Goal: Information Seeking & Learning: Find specific fact

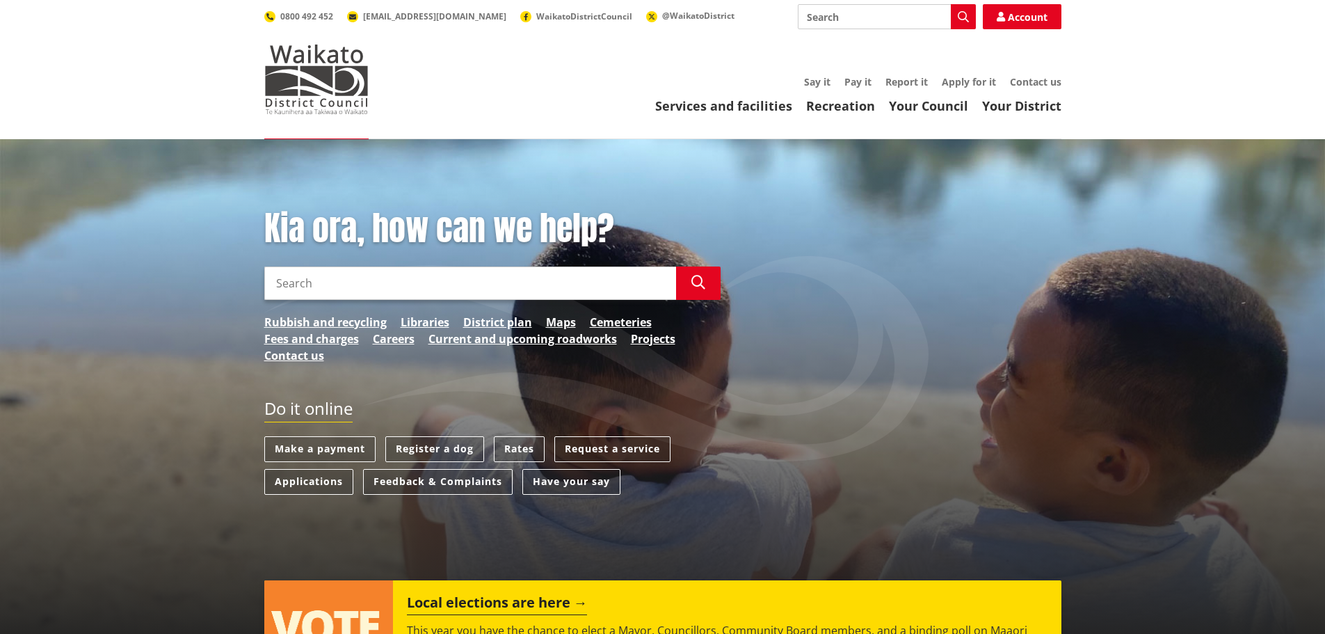
scroll to position [139, 0]
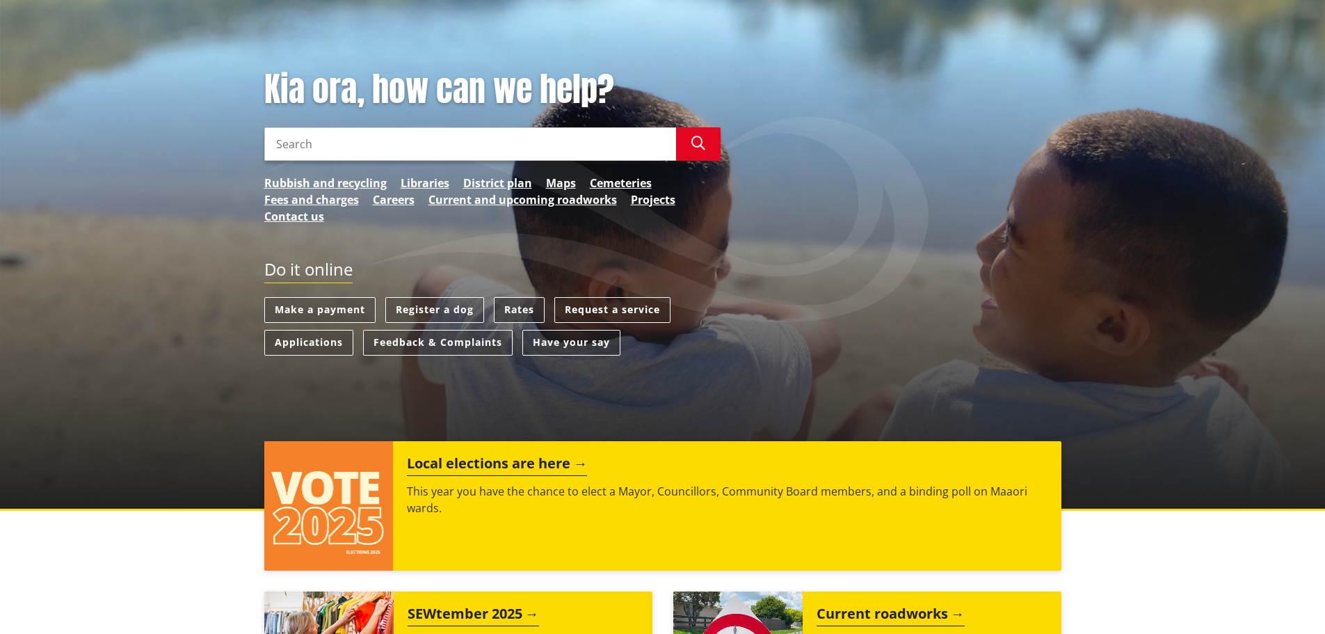
click at [518, 308] on link "Rates" at bounding box center [519, 310] width 51 height 26
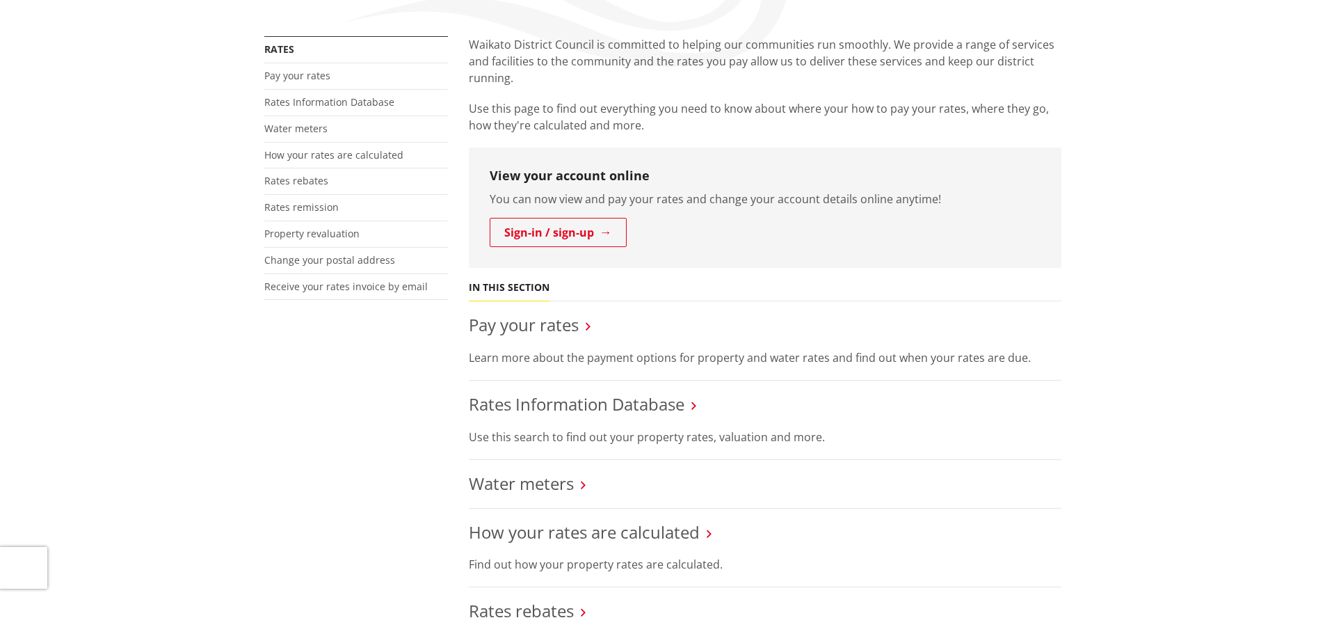
scroll to position [278, 0]
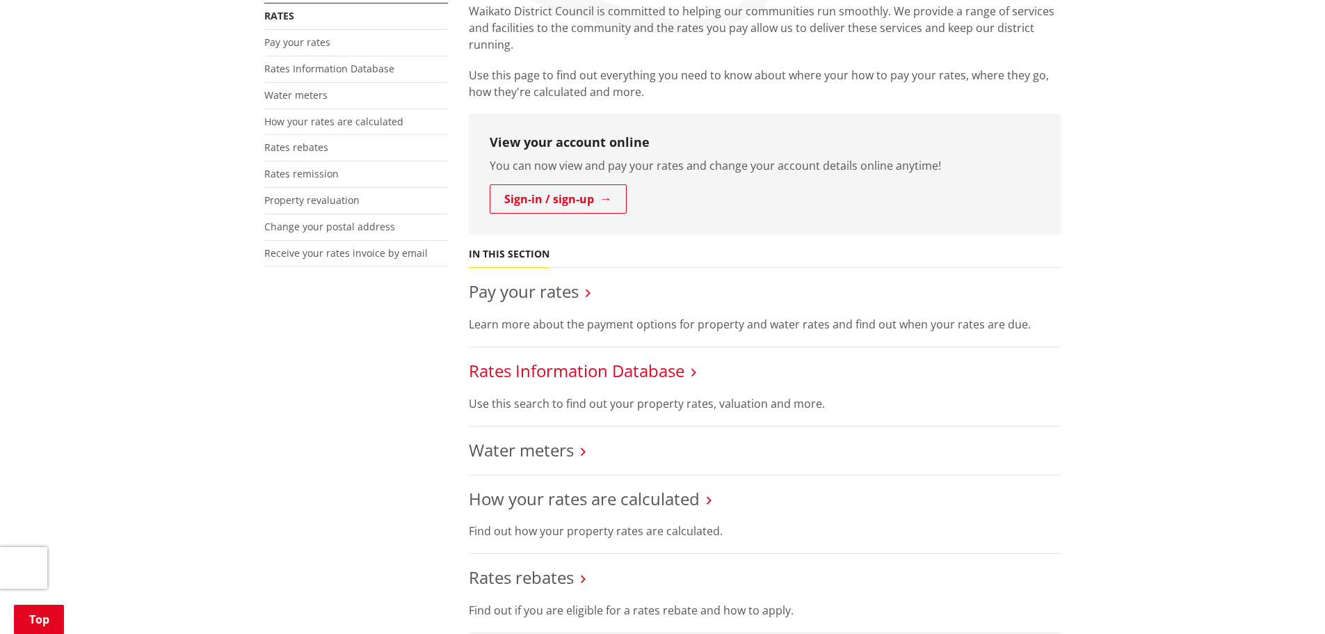
click at [540, 376] on link "Rates Information Database" at bounding box center [577, 370] width 216 height 23
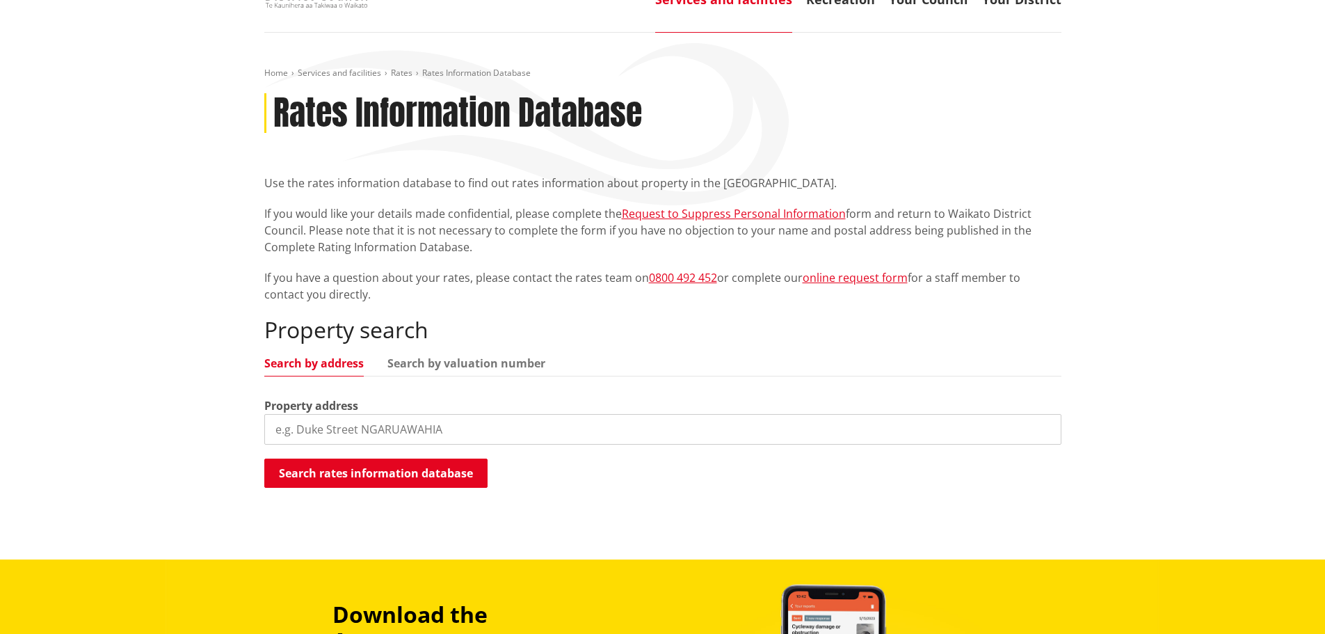
scroll to position [139, 0]
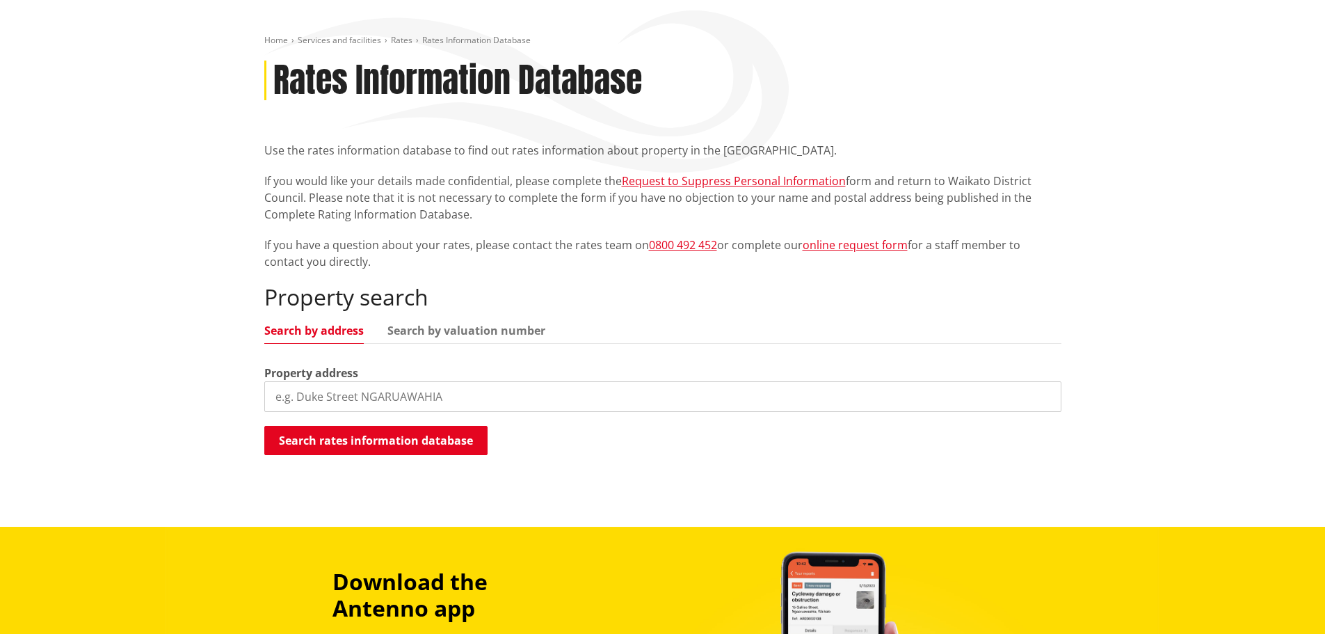
click at [580, 397] on input "search" at bounding box center [662, 396] width 797 height 31
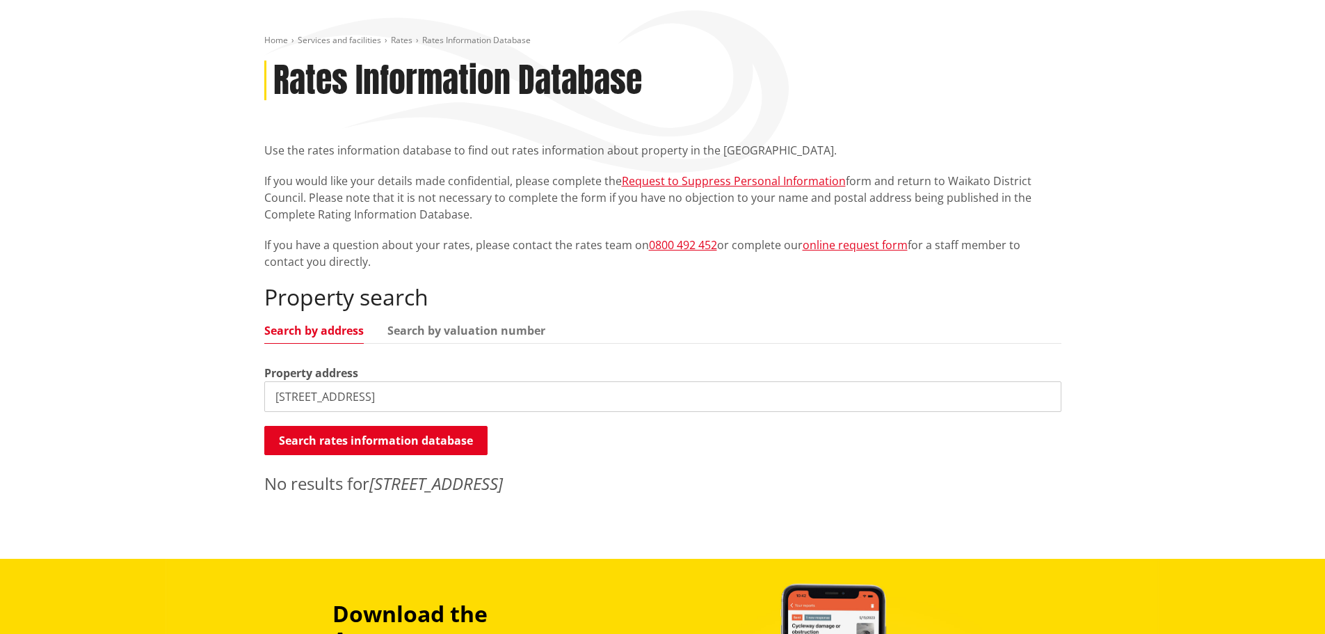
click at [425, 393] on input "761a State Highway 22" at bounding box center [662, 396] width 797 height 31
click at [294, 399] on input "761a State Highway 22, Pukekawa" at bounding box center [662, 396] width 797 height 31
drag, startPoint x: 490, startPoint y: 399, endPoint x: 99, endPoint y: 367, distance: 392.3
click at [102, 367] on div "Home Services and facilities Rates Rates Information Database Rates Information…" at bounding box center [662, 279] width 1325 height 559
drag, startPoint x: 393, startPoint y: 391, endPoint x: 104, endPoint y: 365, distance: 289.9
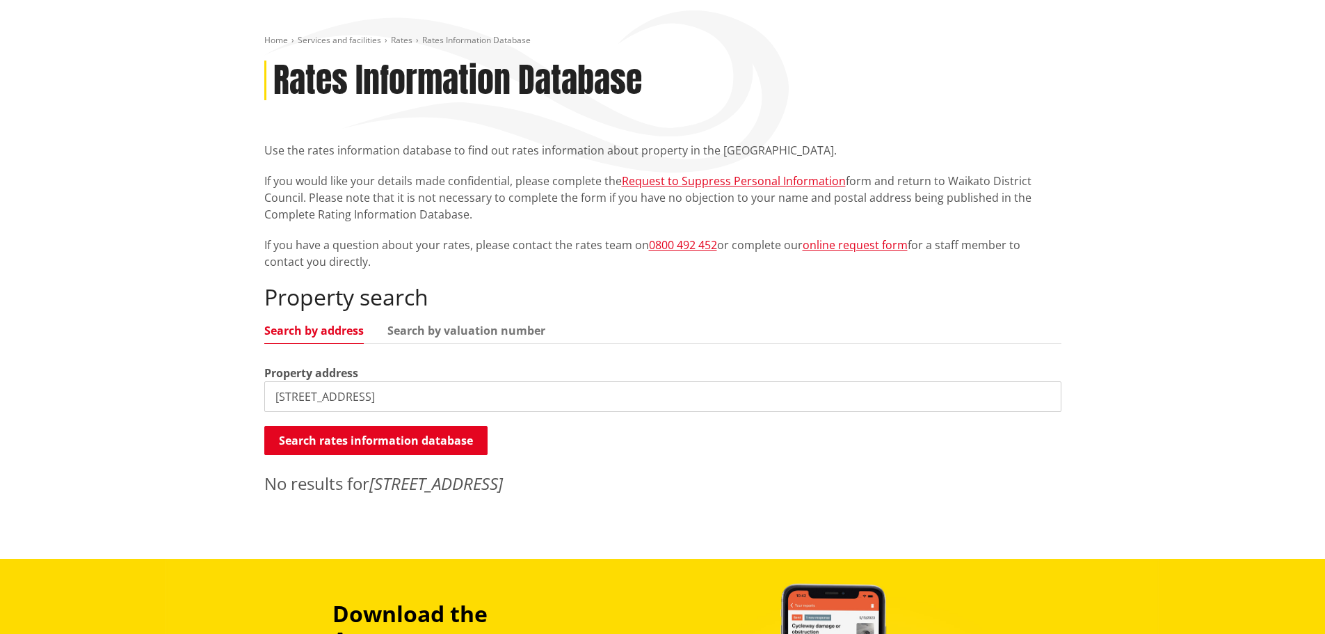
click at [105, 365] on div "Home Services and facilities Rates Rates Information Database Rates Information…" at bounding box center [662, 279] width 1325 height 559
drag, startPoint x: 225, startPoint y: 380, endPoint x: 0, endPoint y: 293, distance: 241.0
click at [56, 368] on div "Home Services and facilities Rates Rates Information Database Rates Information…" at bounding box center [662, 279] width 1325 height 559
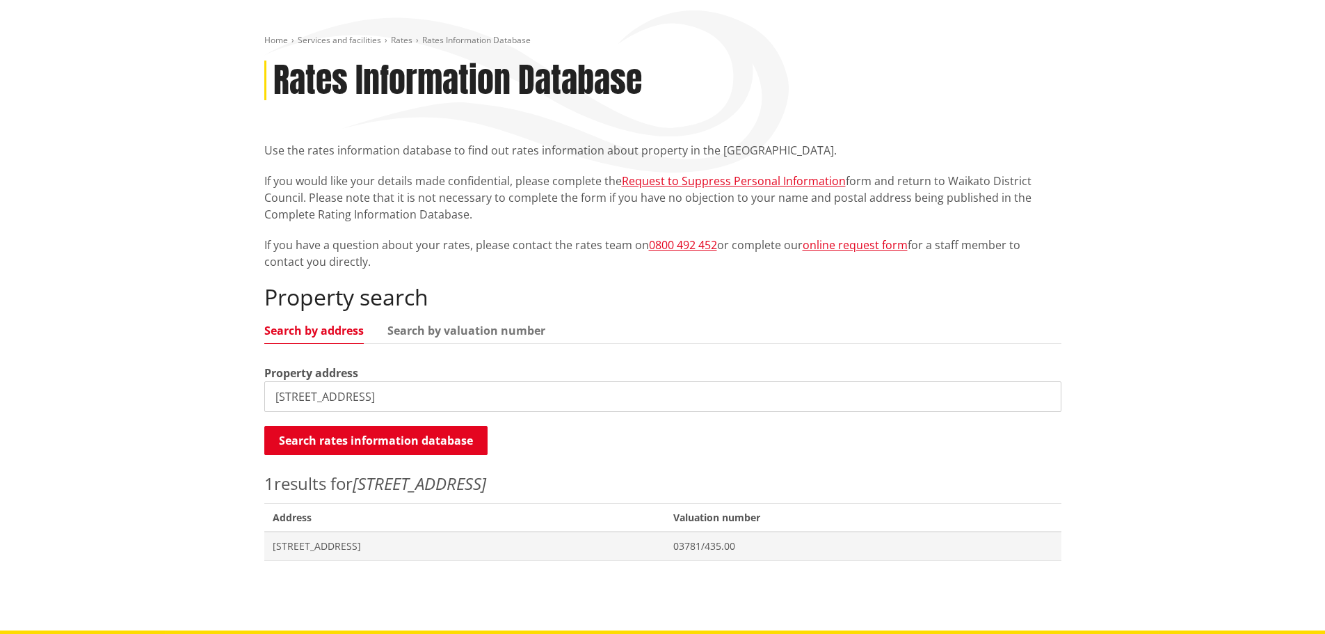
drag, startPoint x: 304, startPoint y: 375, endPoint x: 129, endPoint y: 372, distance: 175.4
click at [129, 372] on div "Home Services and facilities Rates Rates Information Database Rates Information…" at bounding box center [662, 315] width 1325 height 630
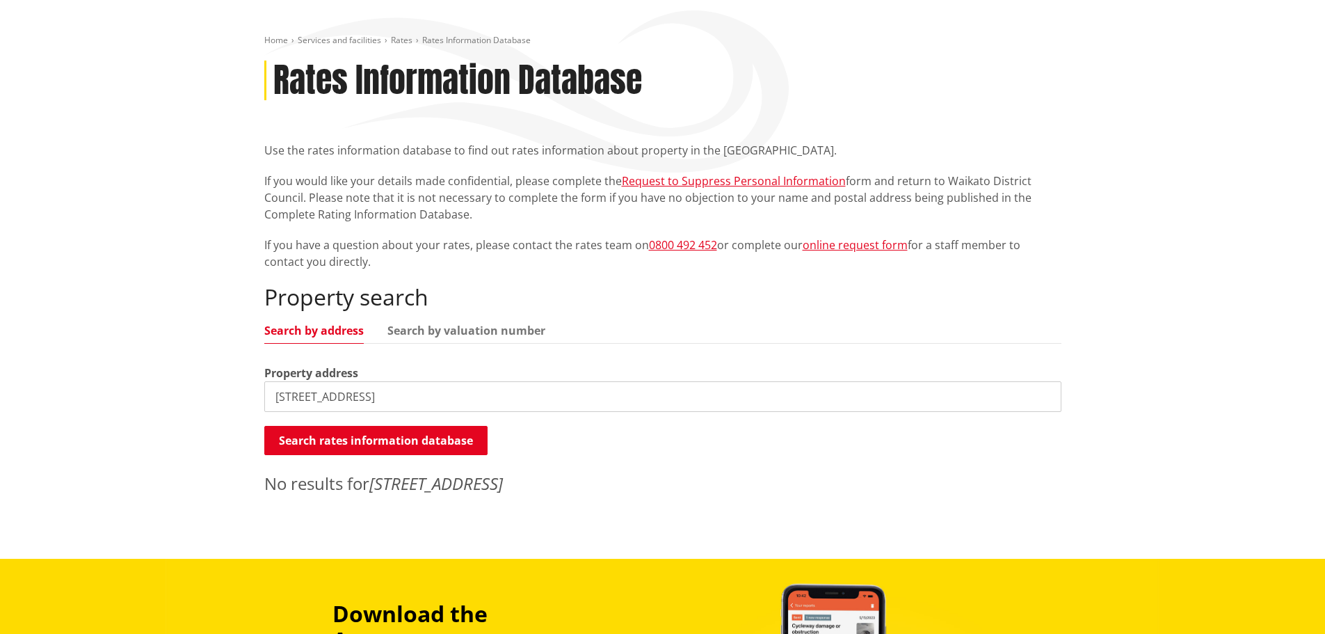
click at [445, 396] on input "761a State Highway 22" at bounding box center [662, 396] width 797 height 31
drag, startPoint x: 529, startPoint y: 394, endPoint x: 17, endPoint y: 387, distance: 511.4
click at [0, 404] on div "Home Services and facilities Rates Rates Information Database Rates Information…" at bounding box center [662, 279] width 1325 height 559
type input "761a Highway"
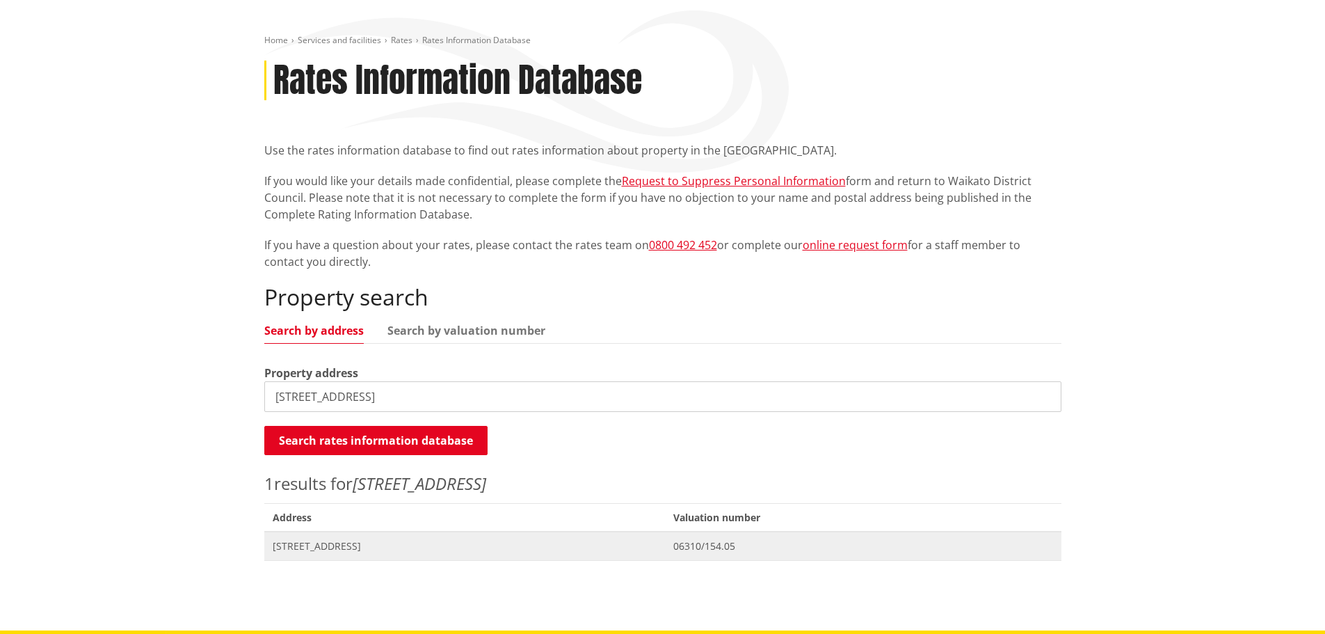
click at [341, 551] on span "[STREET_ADDRESS]" at bounding box center [465, 546] width 385 height 14
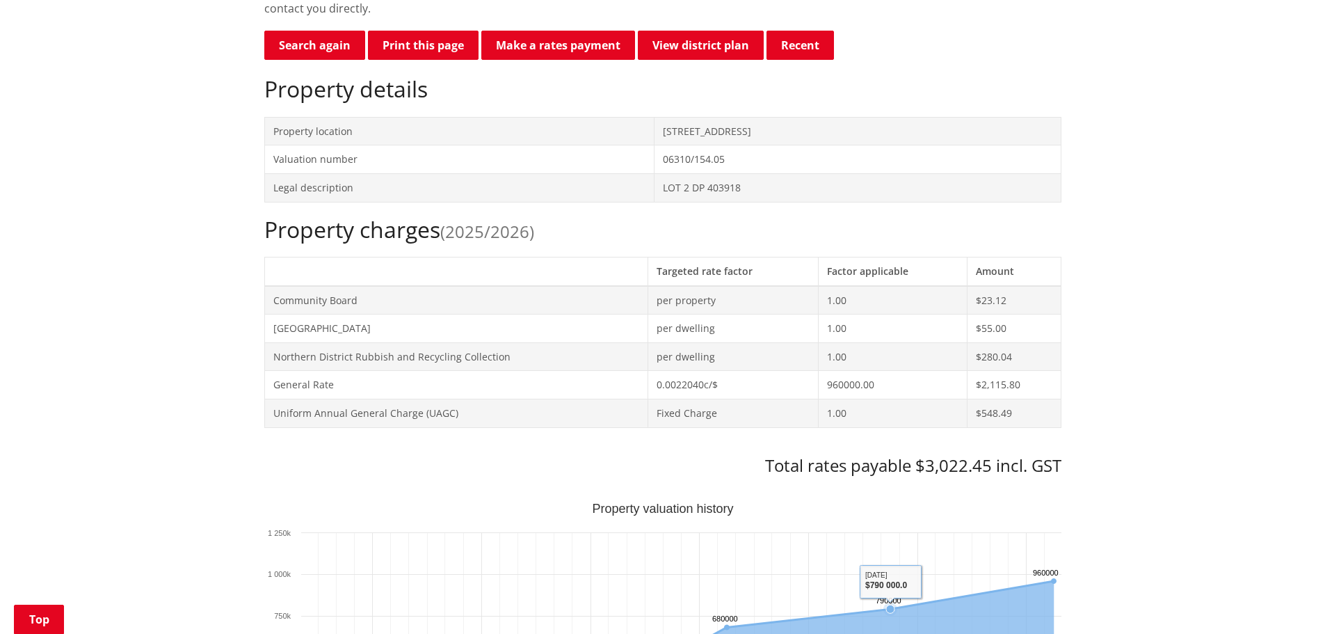
scroll to position [278, 0]
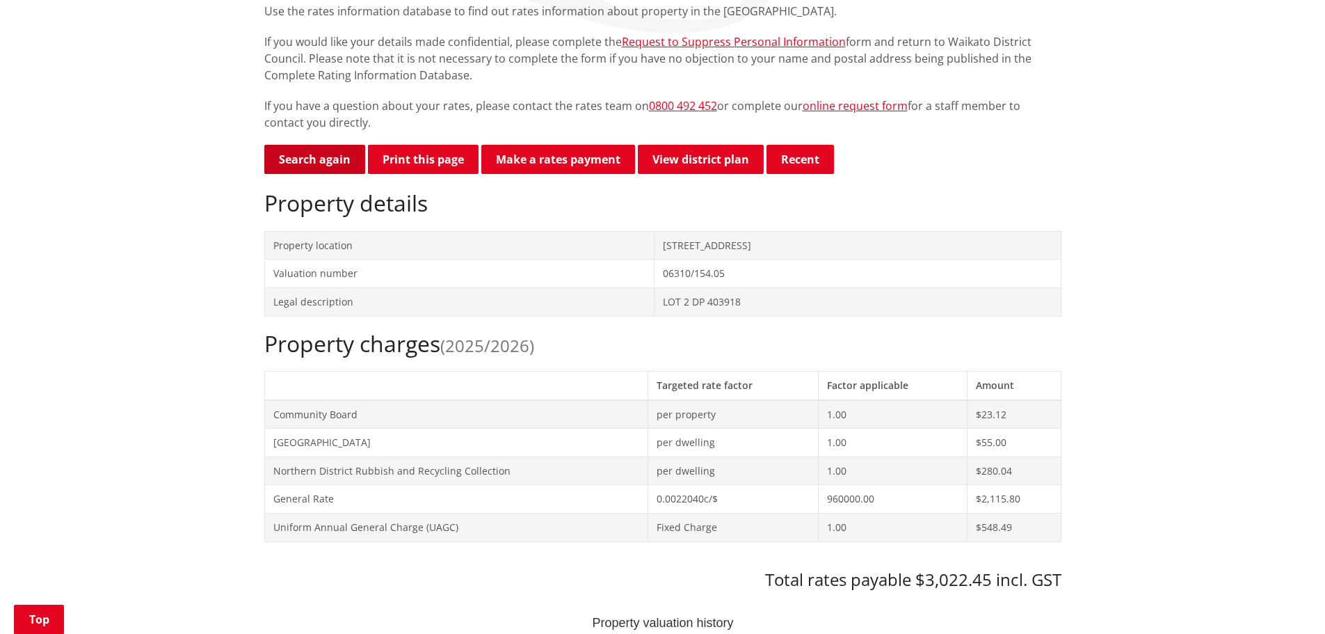
click at [312, 158] on link "Search again" at bounding box center [314, 159] width 101 height 29
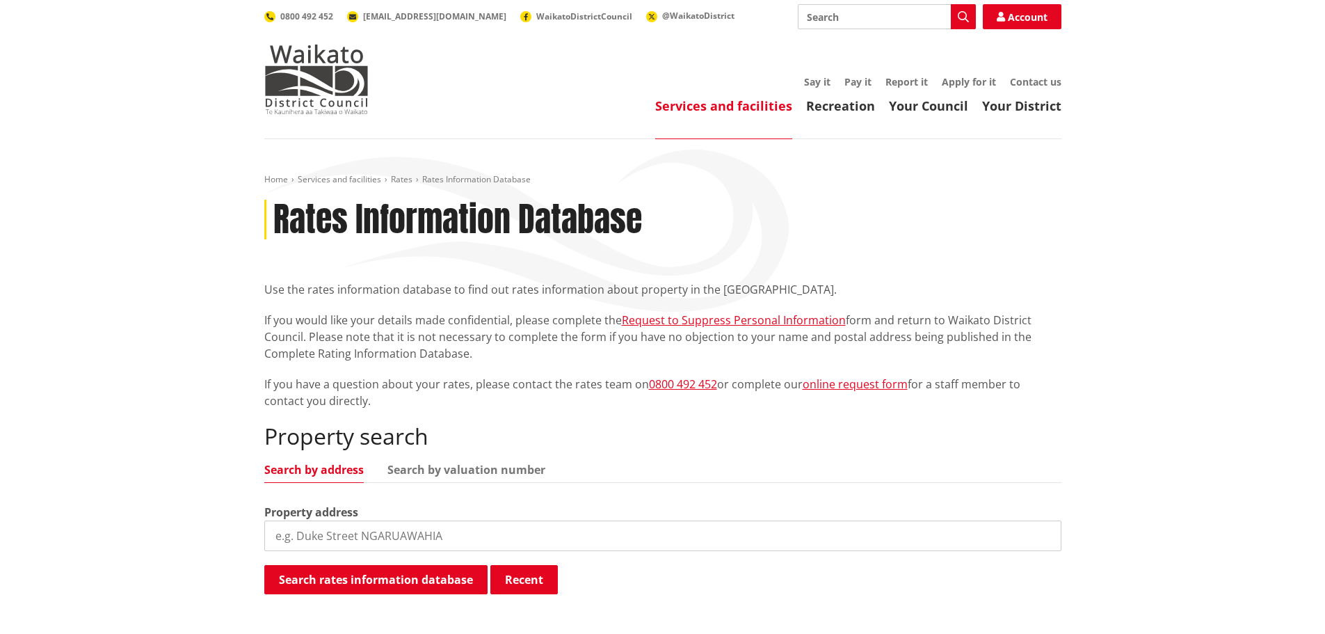
click at [456, 530] on input "search" at bounding box center [662, 535] width 797 height 31
type input "761a highway"
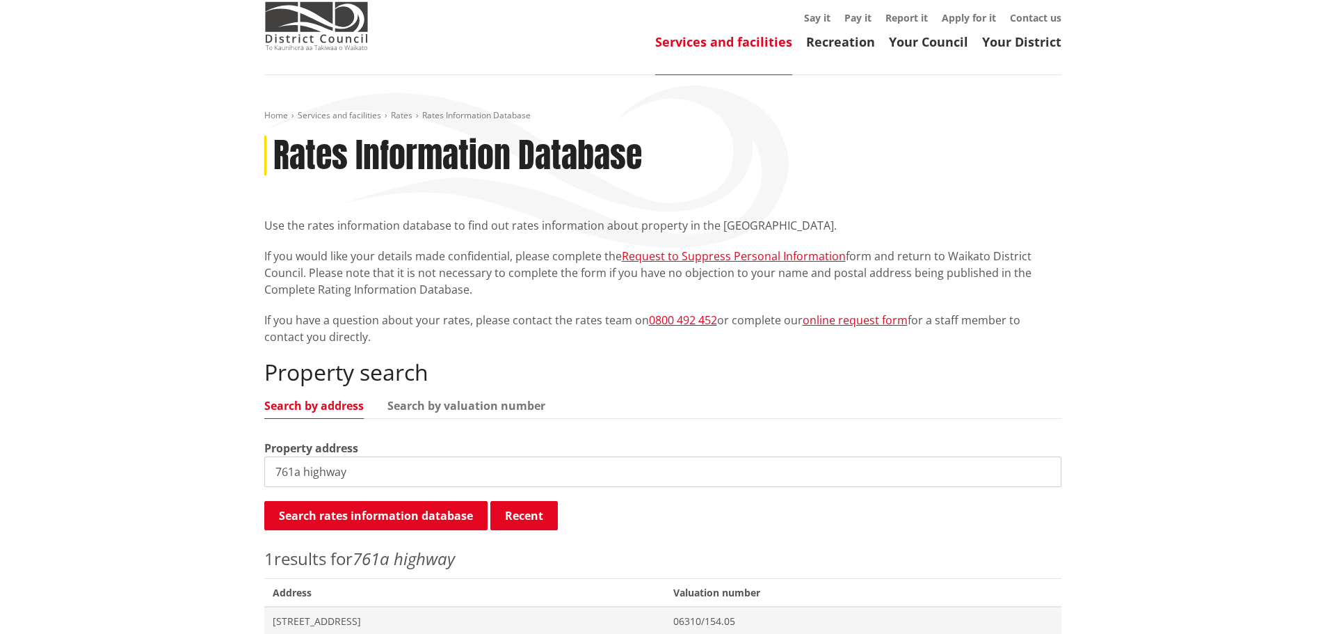
scroll to position [139, 0]
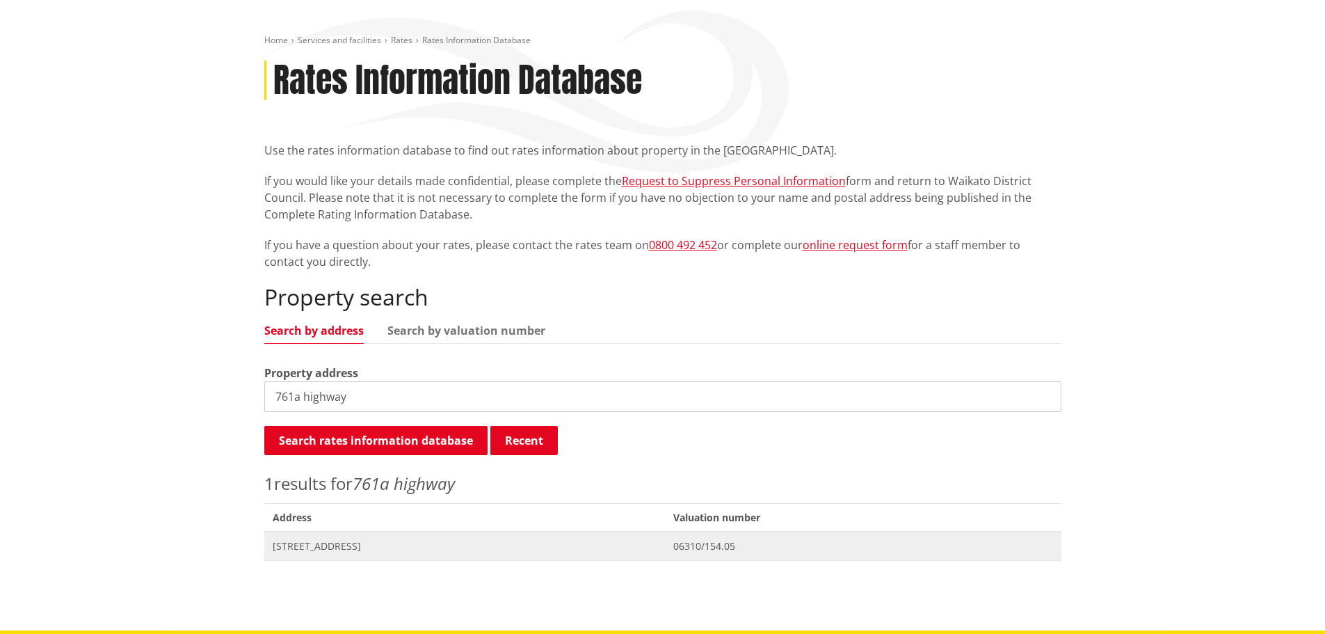
click at [746, 543] on span "06310/154.05" at bounding box center [862, 546] width 379 height 14
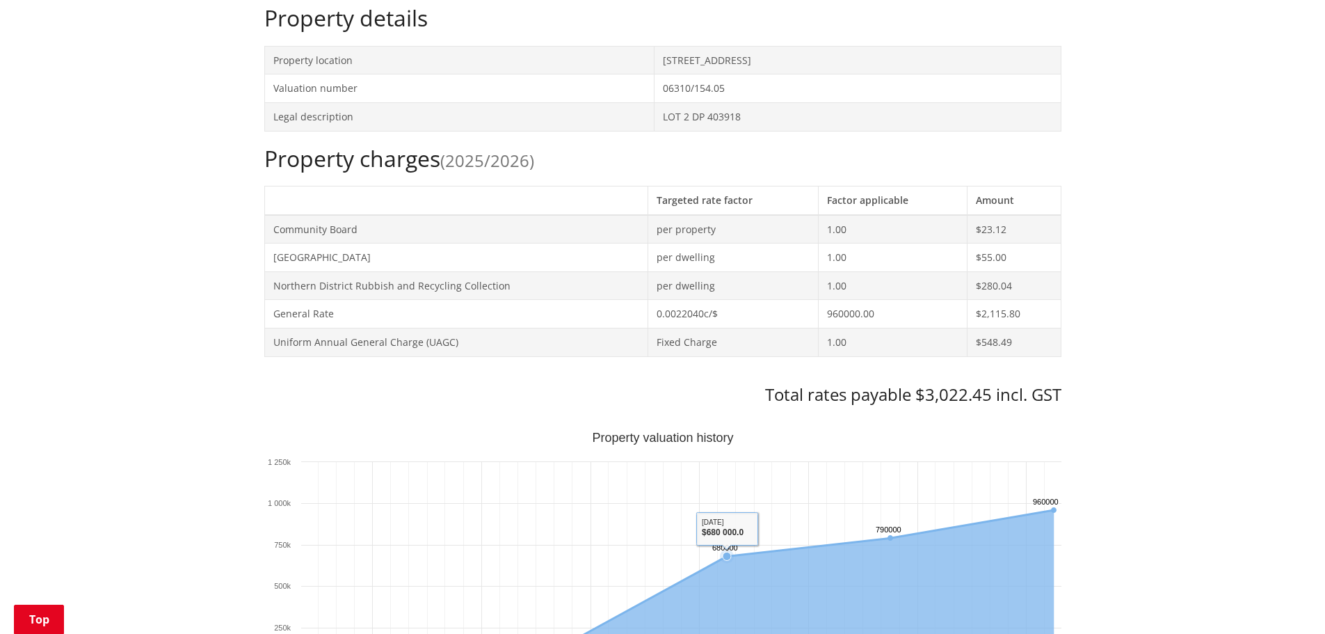
scroll to position [417, 0]
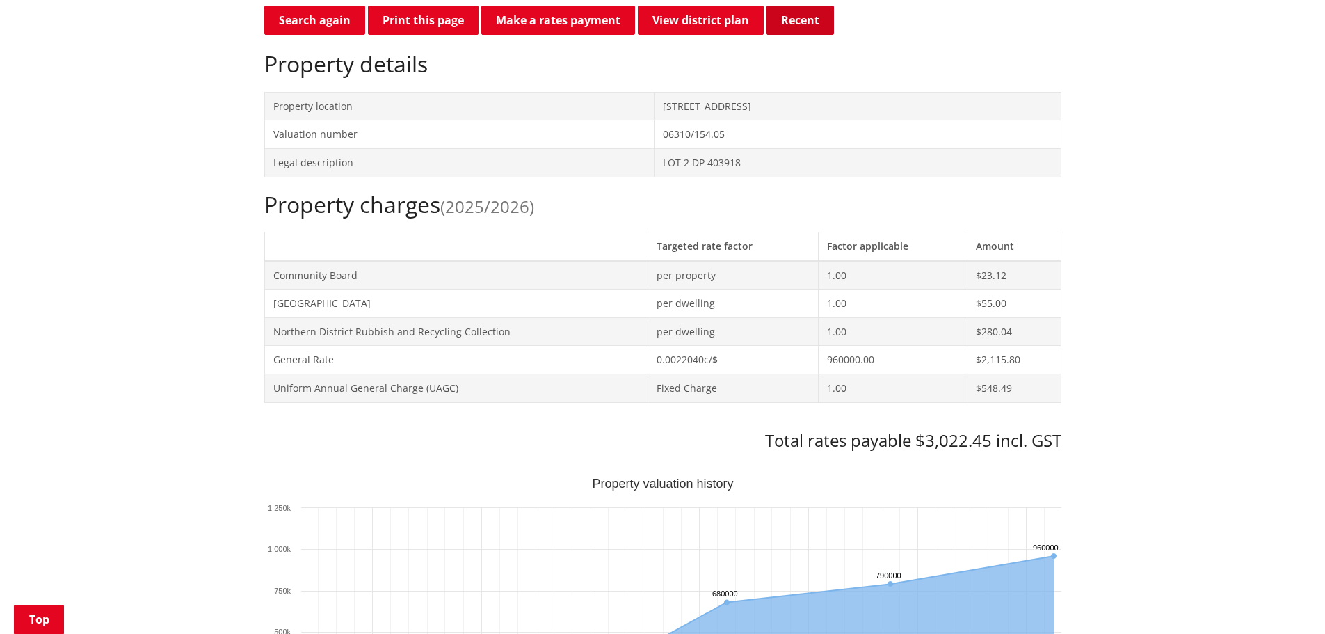
click at [806, 23] on button "Recent" at bounding box center [800, 20] width 67 height 29
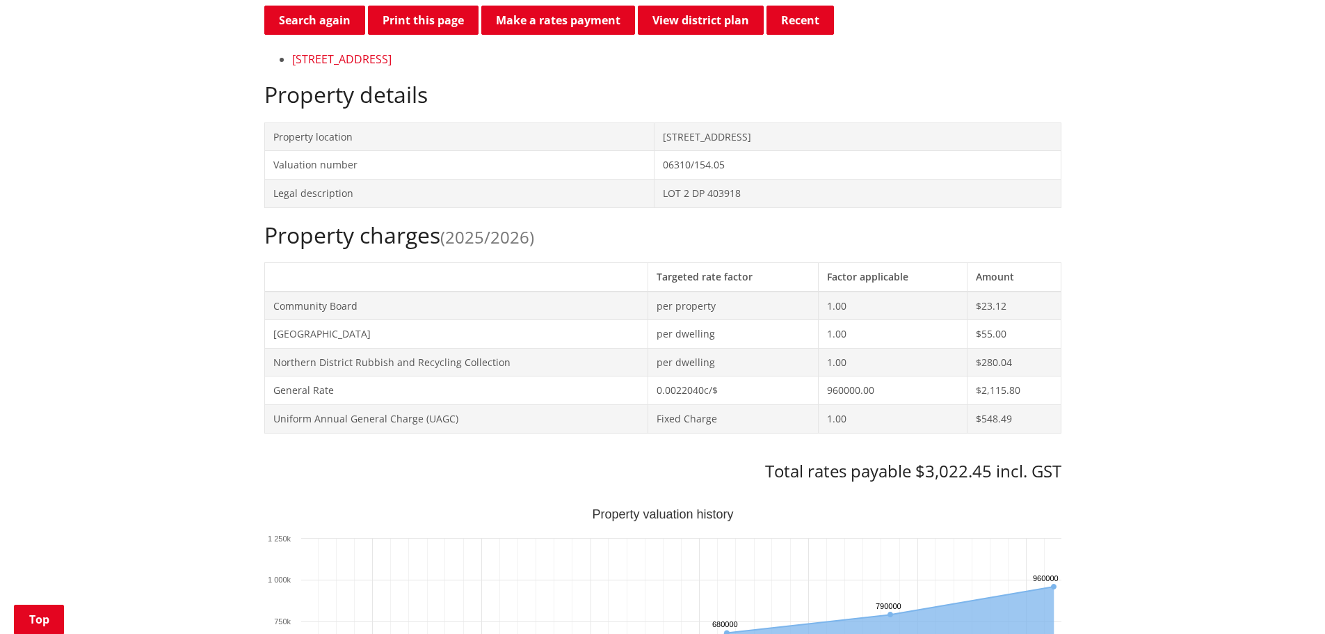
click at [322, 56] on link "[STREET_ADDRESS]" at bounding box center [341, 58] width 99 height 15
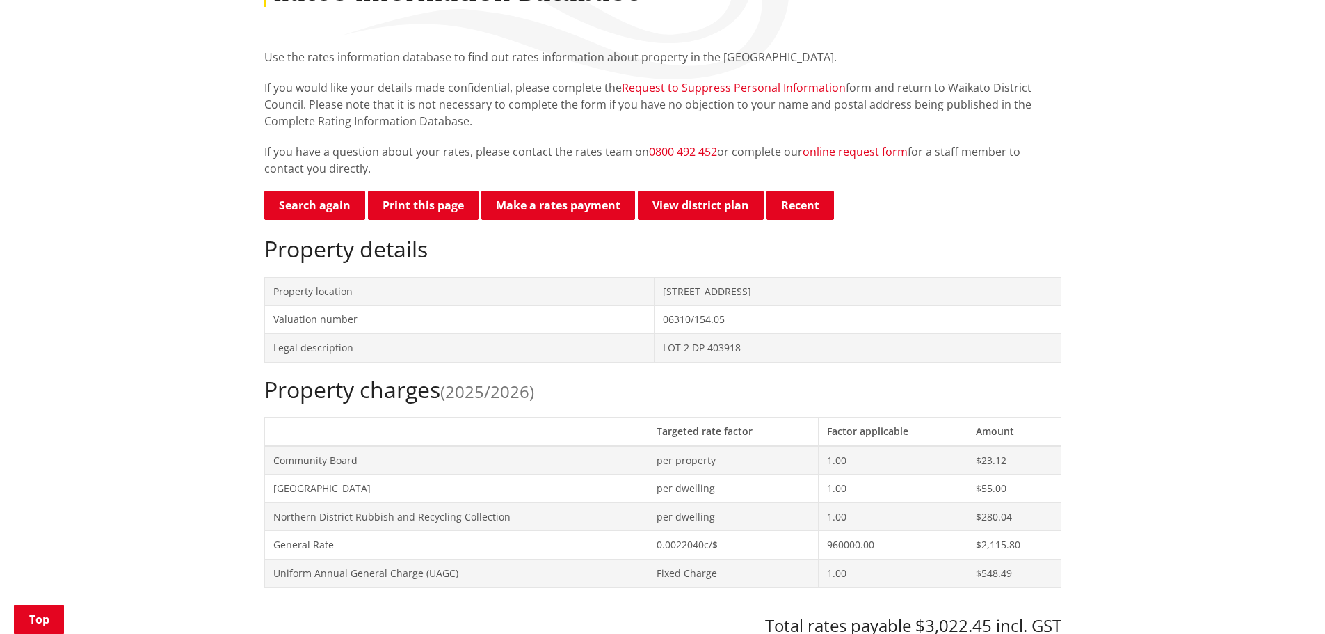
scroll to position [417, 0]
